Goal: Transaction & Acquisition: Purchase product/service

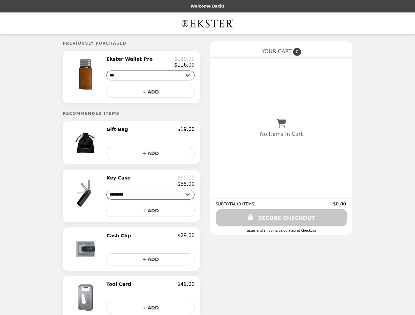
click at [96, 78] on img at bounding box center [86, 74] width 38 height 37
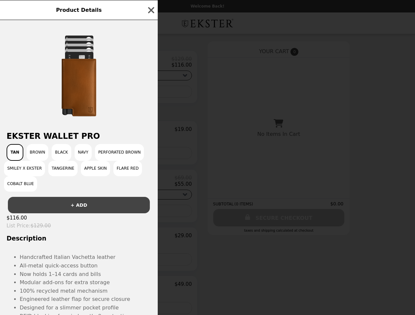
click at [150, 63] on div "Product Details Ekster Wallet Pro Tan Brown Black Navy Perforated Brown Smiley …" at bounding box center [207, 157] width 415 height 315
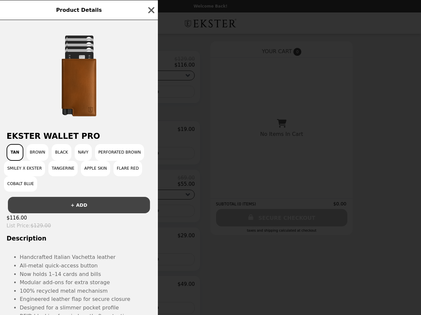
click at [150, 94] on div at bounding box center [79, 72] width 158 height 105
click at [96, 146] on div "Product Details Ekster Wallet Pro Tan Brown Black Navy Perforated Brown Smiley …" at bounding box center [210, 157] width 421 height 315
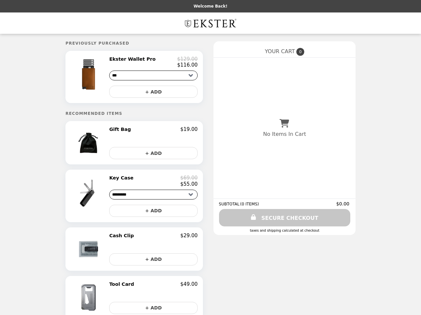
click at [150, 132] on div "Gift Bag $19.00" at bounding box center [153, 129] width 88 height 6
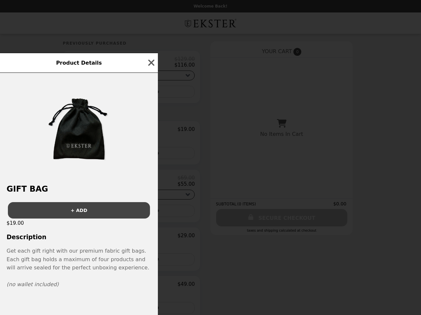
click at [150, 156] on div "Product Details Gift Bag + ADD $19.00 Description Get each gift right with our …" at bounding box center [210, 157] width 421 height 315
click at [96, 199] on div "+ ADD" at bounding box center [79, 208] width 158 height 22
click at [150, 184] on div "Product Details Gift Bag + ADD $19.00 Description Get each gift right with our …" at bounding box center [210, 157] width 421 height 315
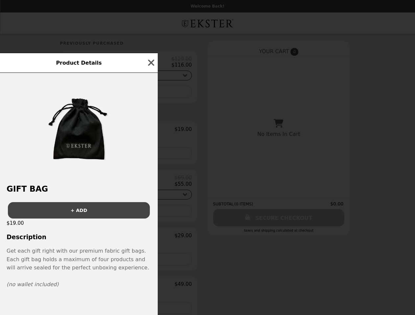
click at [150, 215] on button "+ ADD" at bounding box center [147, 211] width 88 height 12
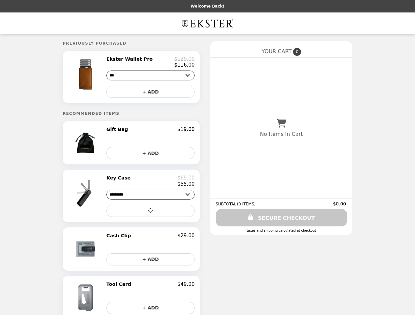
click at [96, 253] on img at bounding box center [86, 249] width 34 height 33
